Goal: Information Seeking & Learning: Learn about a topic

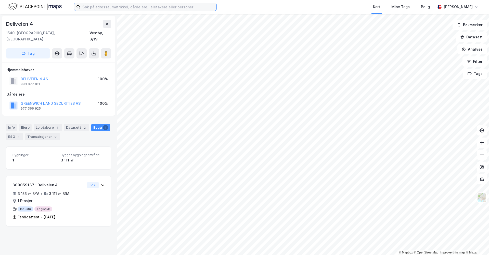
click at [140, 8] on input at bounding box center [148, 7] width 136 height 8
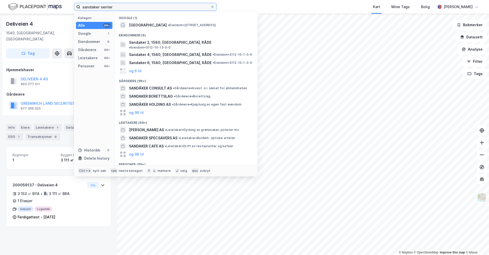
type input "sandaker senter"
click at [152, 24] on span "[GEOGRAPHIC_DATA]" at bounding box center [148, 25] width 38 height 6
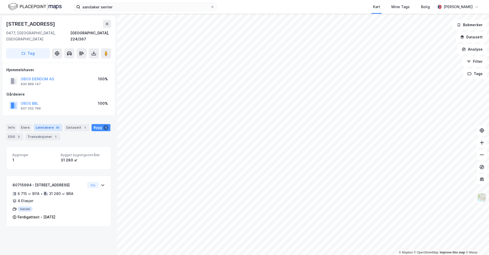
click at [46, 124] on div "Leietakere 19" at bounding box center [48, 127] width 29 height 7
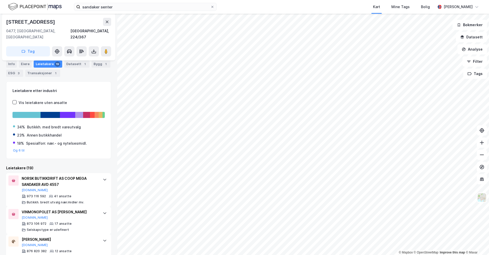
scroll to position [102, 0]
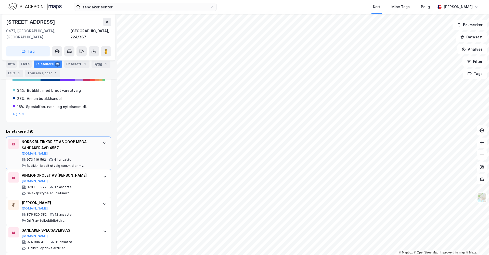
click at [105, 142] on div "NORSK BUTIKKDRIFT AS COOP MEGA SANDAKER AVD [STREET_ADDRESS][DOMAIN_NAME] 41 an…" at bounding box center [58, 154] width 105 height 34
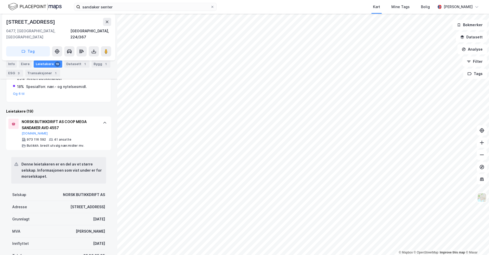
scroll to position [153, 0]
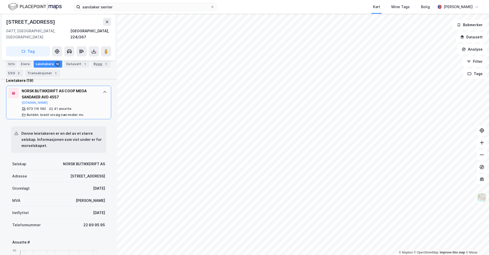
click at [100, 95] on div "NORSK BUTIKKDRIFT AS COOP MEGA SANDAKER AVD [STREET_ADDRESS][DOMAIN_NAME] 41 an…" at bounding box center [58, 103] width 105 height 34
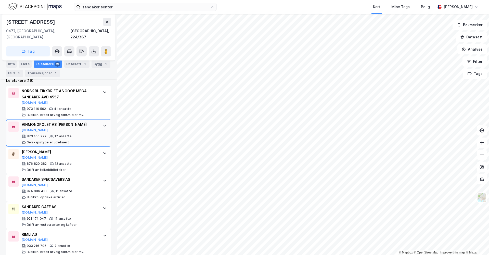
click at [103, 124] on icon at bounding box center [105, 126] width 4 height 4
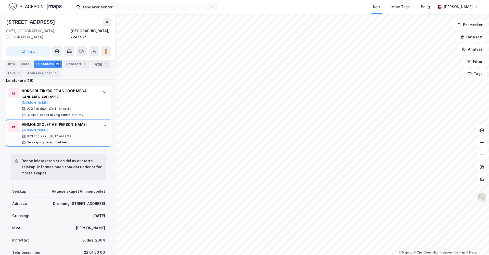
click at [103, 131] on div "VINMONOPOLET AS BUTIKK SANDAKER [DOMAIN_NAME] 873 106 972 17 ansatte Selskapsty…" at bounding box center [58, 133] width 105 height 28
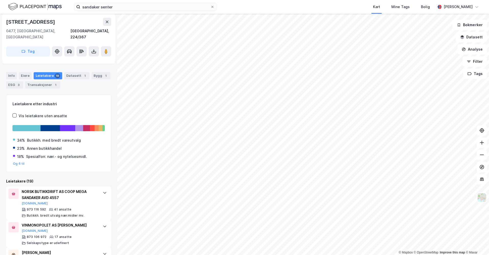
scroll to position [0, 0]
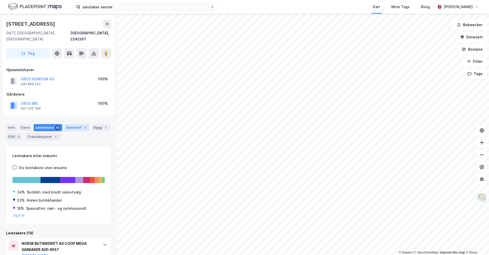
click at [73, 124] on div "Datasett 1" at bounding box center [76, 127] width 25 height 7
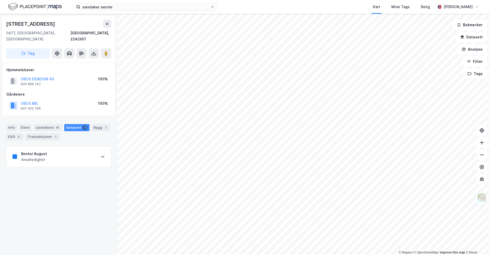
click at [70, 154] on div "Kontor August Arealledighet" at bounding box center [58, 157] width 104 height 20
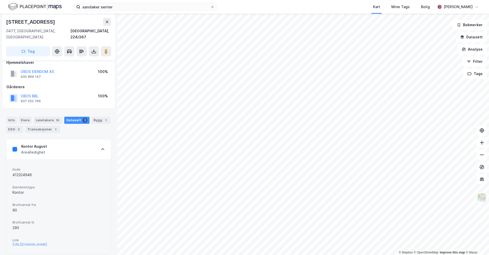
scroll to position [11, 0]
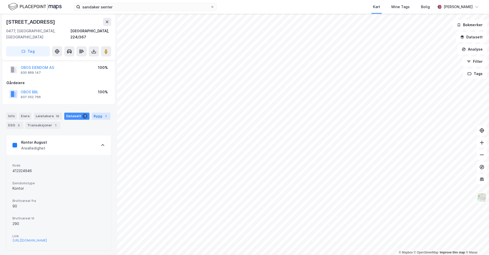
click at [98, 113] on div "Bygg 1" at bounding box center [100, 116] width 19 height 7
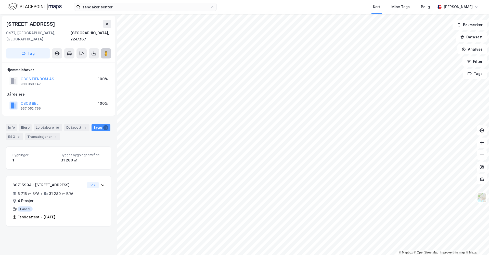
click at [106, 51] on image at bounding box center [105, 53] width 3 height 5
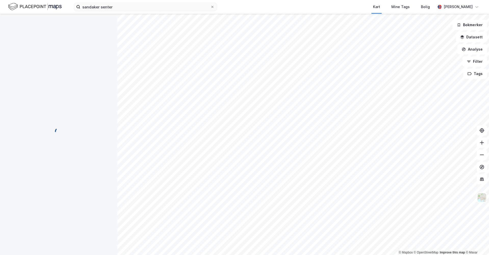
scroll to position [11, 0]
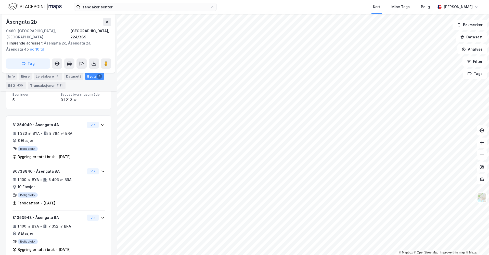
scroll to position [73, 0]
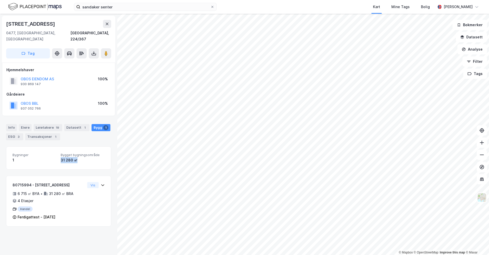
drag, startPoint x: 58, startPoint y: 154, endPoint x: 86, endPoint y: 154, distance: 27.5
click at [86, 154] on div "Bygninger 1 Bygget bygningsområde 31 280 ㎡" at bounding box center [58, 158] width 92 height 10
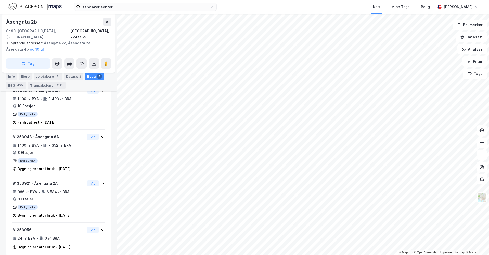
scroll to position [155, 0]
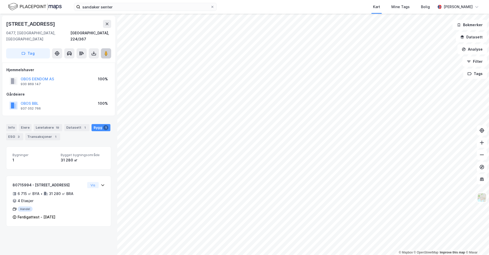
click at [104, 51] on icon at bounding box center [105, 53] width 5 height 5
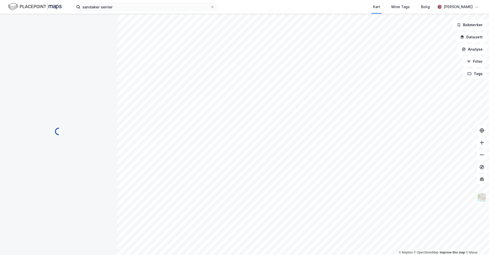
scroll to position [56, 0]
